Goal: Communication & Community: Share content

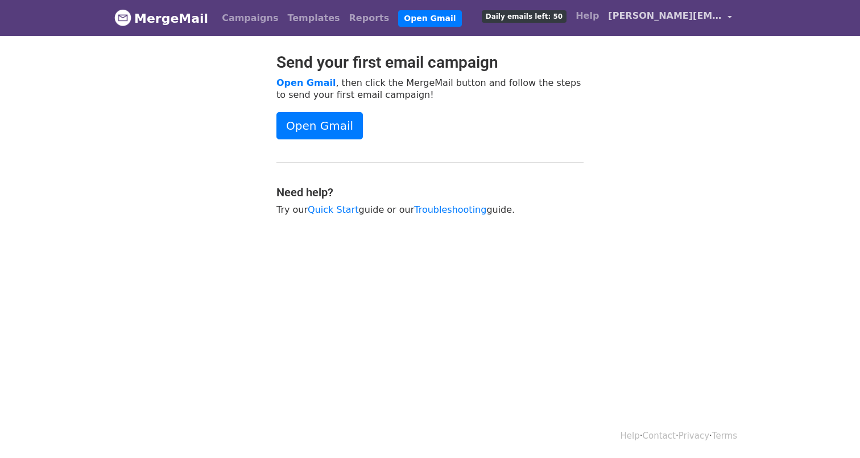
click at [730, 15] on link "[PERSON_NAME][EMAIL_ADDRESS][DOMAIN_NAME]" at bounding box center [670, 18] width 133 height 27
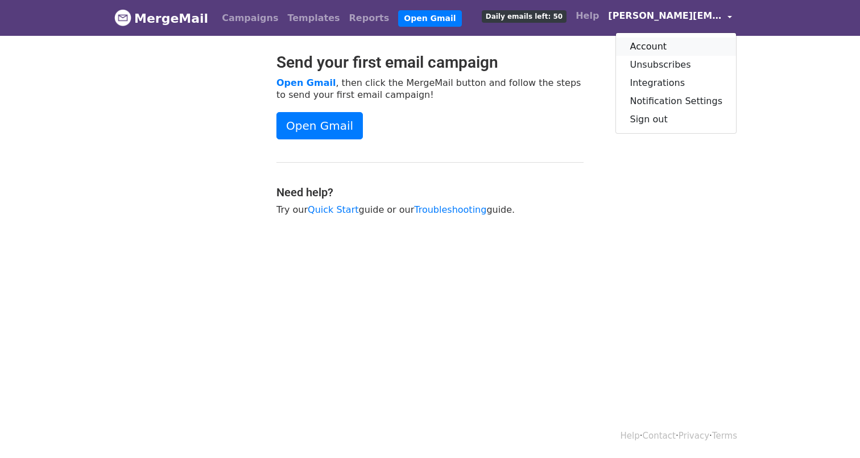
click at [676, 46] on link "Account" at bounding box center [676, 47] width 120 height 18
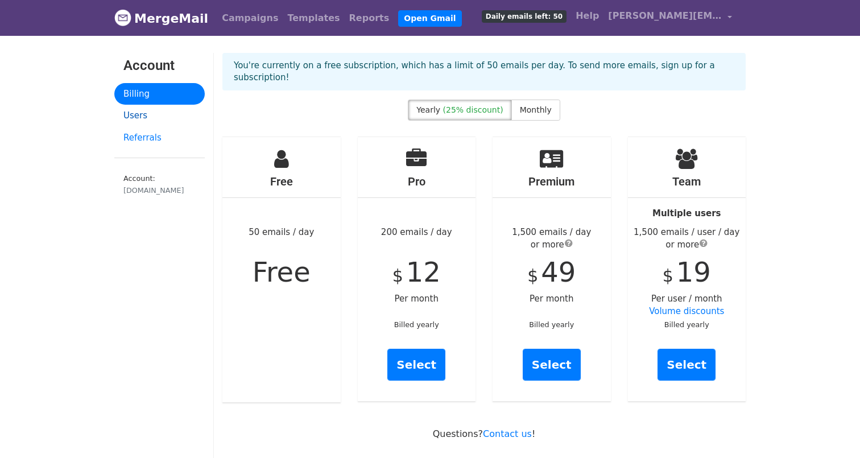
click at [139, 117] on link "Users" at bounding box center [159, 116] width 90 height 22
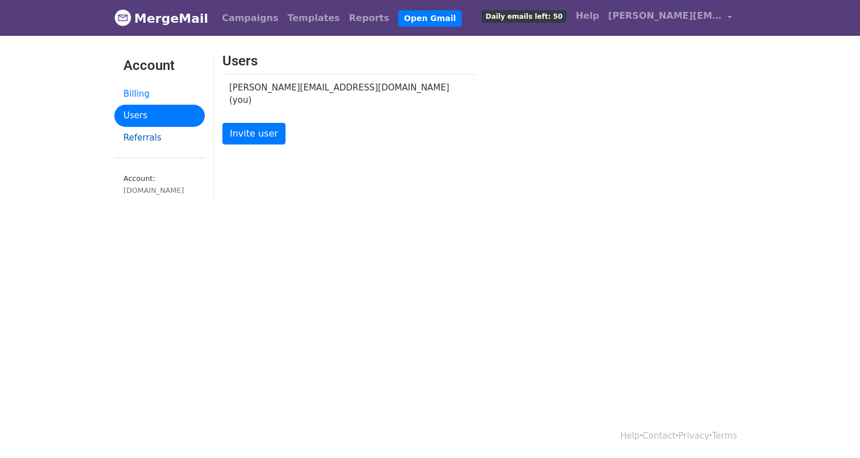
click at [144, 137] on link "Referrals" at bounding box center [159, 138] width 90 height 22
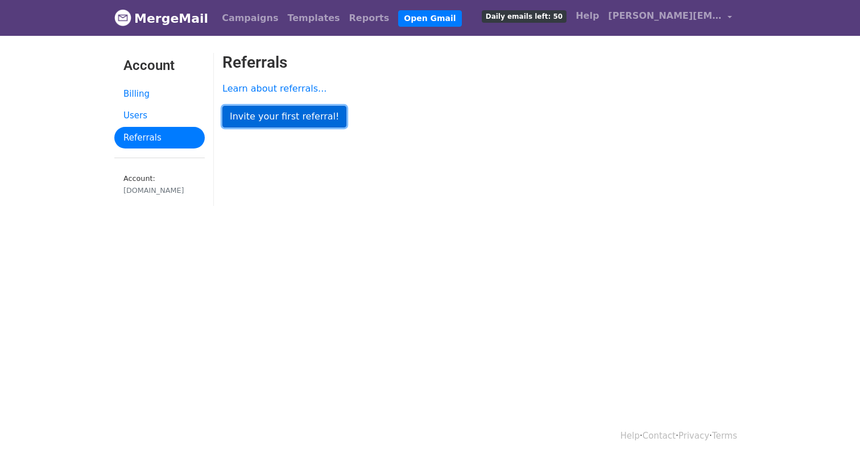
click at [303, 123] on link "Invite your first referral!" at bounding box center [284, 117] width 124 height 22
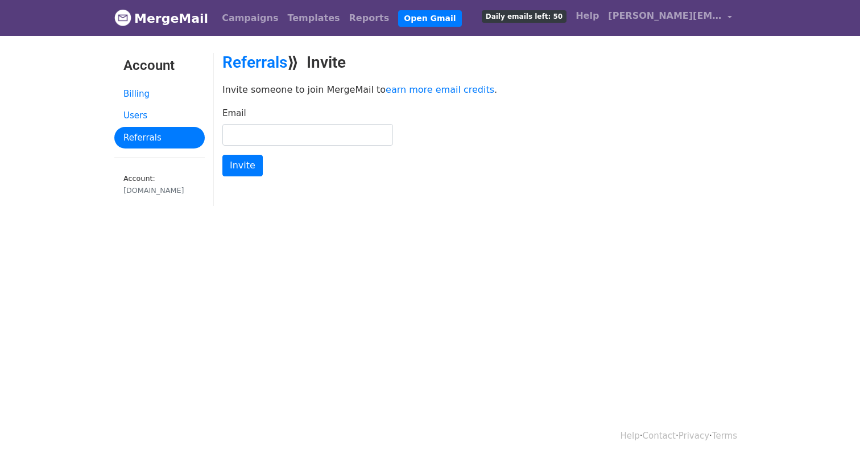
click at [309, 136] on input "Email" at bounding box center [307, 135] width 171 height 22
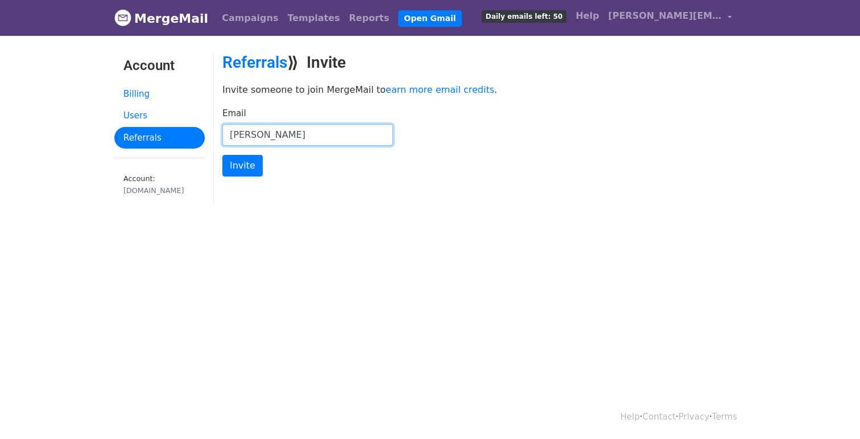
drag, startPoint x: 282, startPoint y: 137, endPoint x: 212, endPoint y: 137, distance: 70.0
click at [212, 137] on div "Account Billing Users Referrals Account: jobseeker.company Referrals ⟫ Invite I…" at bounding box center [430, 135] width 648 height 164
click at [342, 128] on input "katharina" at bounding box center [307, 135] width 171 height 22
type input "[PERSON_NAME][EMAIL_ADDRESS][DOMAIN_NAME]"
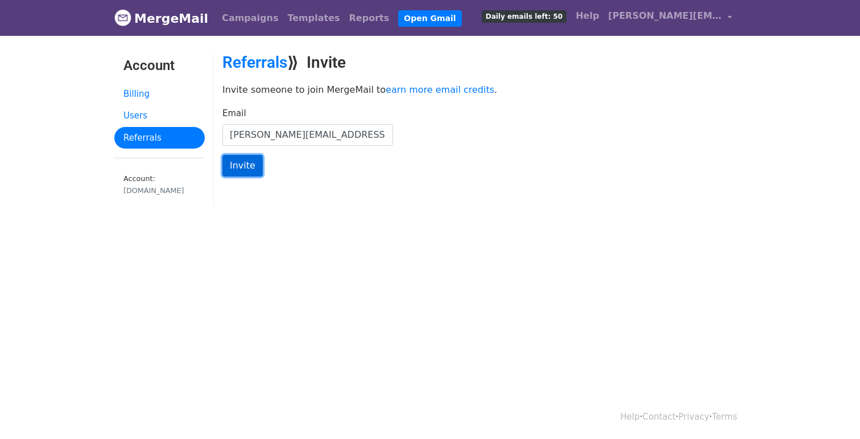
click at [243, 168] on input "Invite" at bounding box center [242, 166] width 40 height 22
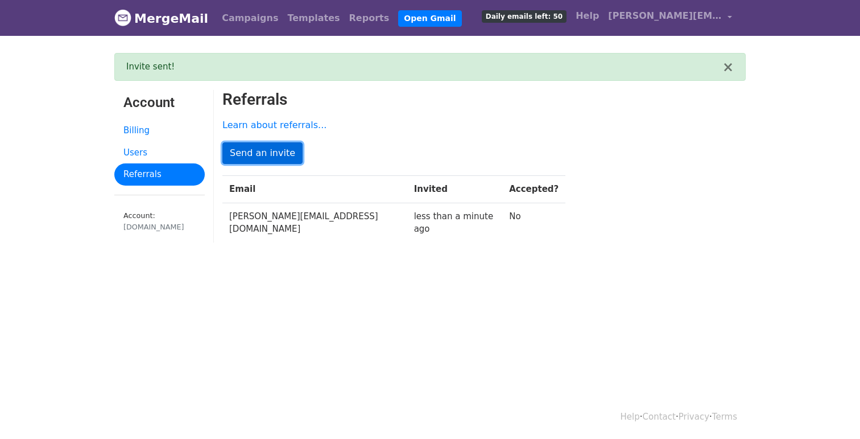
click at [269, 157] on link "Send an invite" at bounding box center [262, 153] width 80 height 22
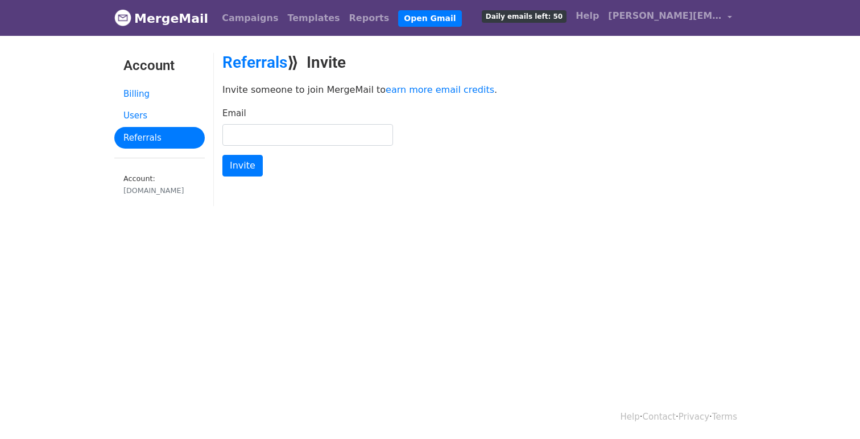
click at [280, 131] on input "Email" at bounding box center [307, 135] width 171 height 22
type input "[EMAIL_ADDRESS][DOMAIN_NAME]"
click at [244, 168] on input "Invite" at bounding box center [242, 166] width 40 height 22
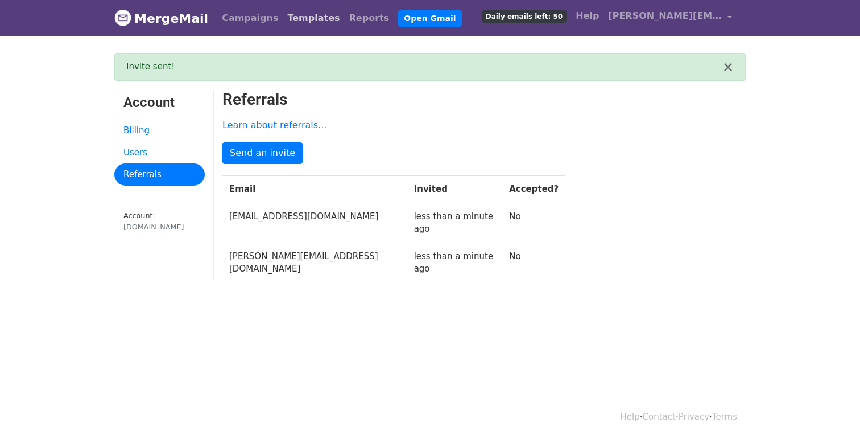
click at [300, 15] on link "Templates" at bounding box center [313, 18] width 61 height 23
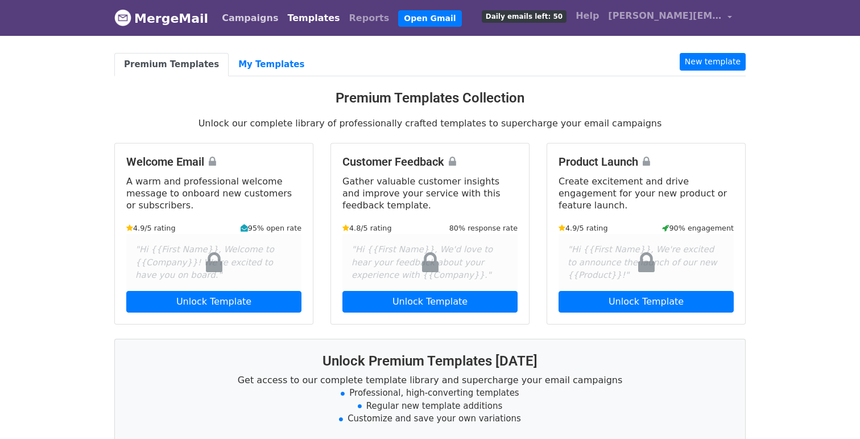
click at [237, 15] on link "Campaigns" at bounding box center [249, 18] width 65 height 23
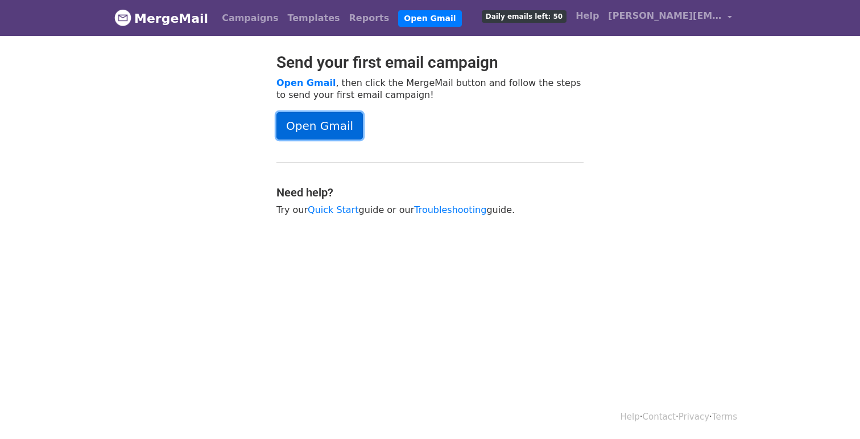
click at [311, 125] on link "Open Gmail" at bounding box center [319, 125] width 86 height 27
